Goal: Task Accomplishment & Management: Use online tool/utility

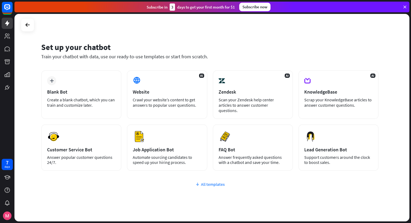
click at [208, 182] on div "All templates" at bounding box center [209, 184] width 337 height 5
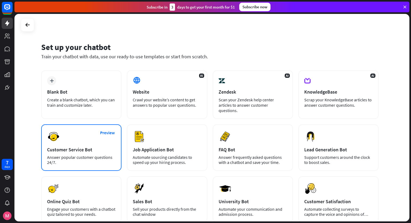
click at [82, 147] on div "Customer Service Bot" at bounding box center [81, 150] width 68 height 6
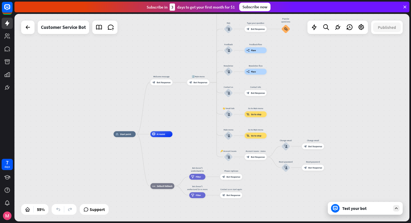
click at [384, 36] on div "home_2 Start point Welcome message block_bot_response Bot Response 🔙 Main menu …" at bounding box center [211, 118] width 395 height 208
click at [394, 210] on icon at bounding box center [396, 208] width 5 height 5
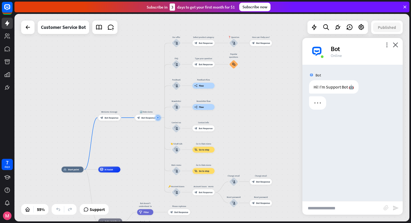
click at [341, 209] on input "text" at bounding box center [342, 207] width 81 height 13
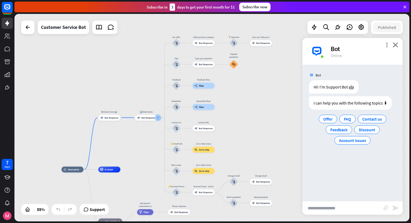
click at [36, 39] on div "home_2 Start point Welcome message block_bot_response Bot Response 🔙 Main menu …" at bounding box center [211, 118] width 395 height 208
click at [34, 37] on div "home_2 Start point Welcome message block_bot_response Bot Response 🔙 Main menu …" at bounding box center [211, 118] width 395 height 208
click at [28, 33] on div at bounding box center [27, 27] width 13 height 13
click at [26, 29] on icon at bounding box center [28, 27] width 6 height 6
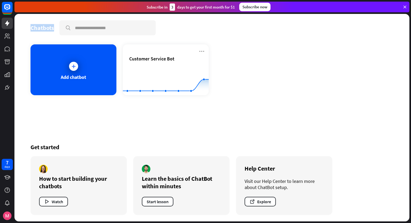
click at [26, 29] on div "Chatbots search Add chatbot Customer Service Bot Created with Highcharts 10.1.0…" at bounding box center [211, 118] width 395 height 208
click at [90, 76] on div "Add chatbot" at bounding box center [73, 69] width 86 height 51
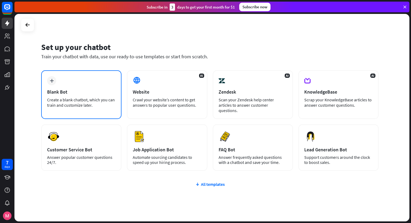
click at [103, 90] on div "Blank Bot" at bounding box center [81, 92] width 68 height 6
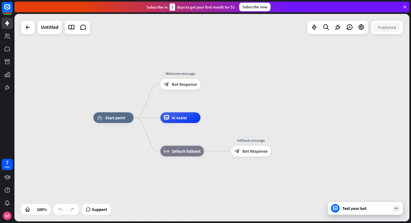
click at [354, 32] on div at bounding box center [337, 27] width 60 height 13
click at [183, 123] on div "AI Assist" at bounding box center [180, 117] width 40 height 11
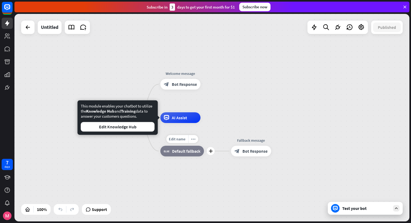
click at [179, 155] on div "block_fallback Default fallback" at bounding box center [182, 151] width 44 height 11
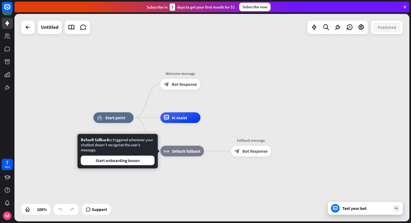
click at [341, 212] on div "Test your bot" at bounding box center [365, 208] width 75 height 13
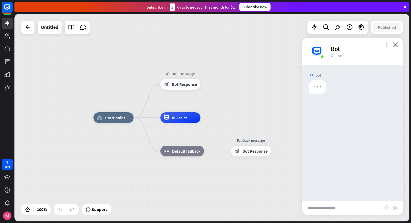
click at [336, 209] on input "text" at bounding box center [342, 207] width 81 height 13
